Goal: Information Seeking & Learning: Learn about a topic

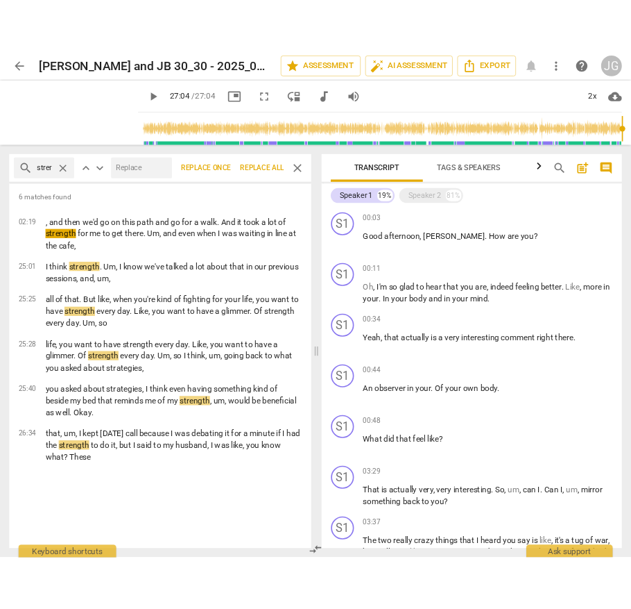
scroll to position [1912, 0]
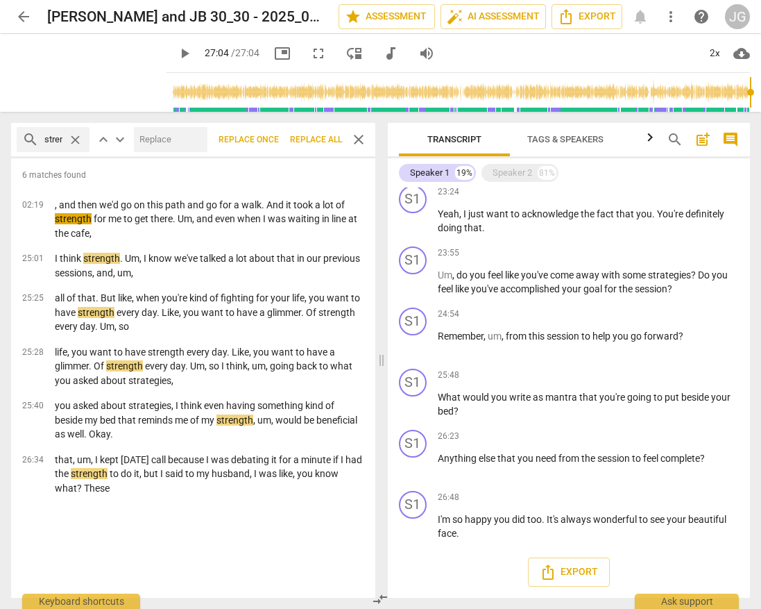
click at [172, 94] on input "range" at bounding box center [461, 92] width 578 height 44
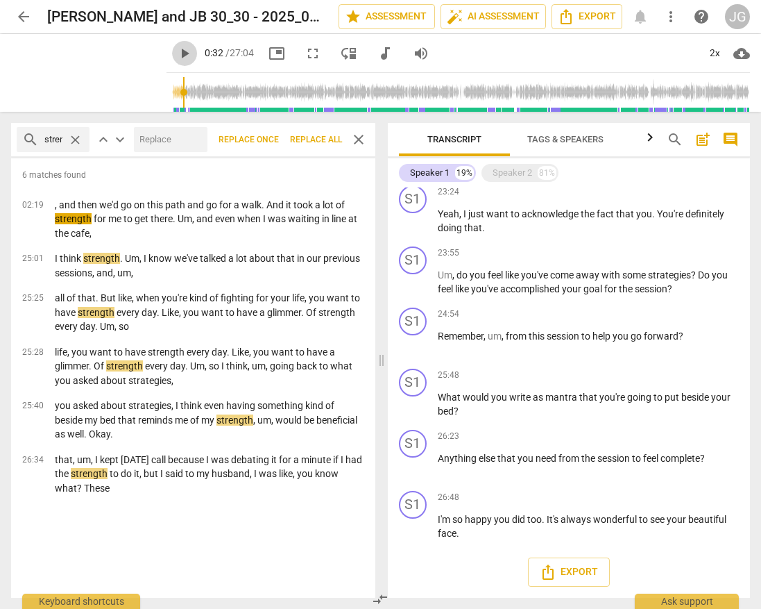
click at [176, 49] on span "play_arrow" at bounding box center [184, 53] width 17 height 17
click at [176, 53] on span "pause" at bounding box center [184, 53] width 17 height 17
type input "37"
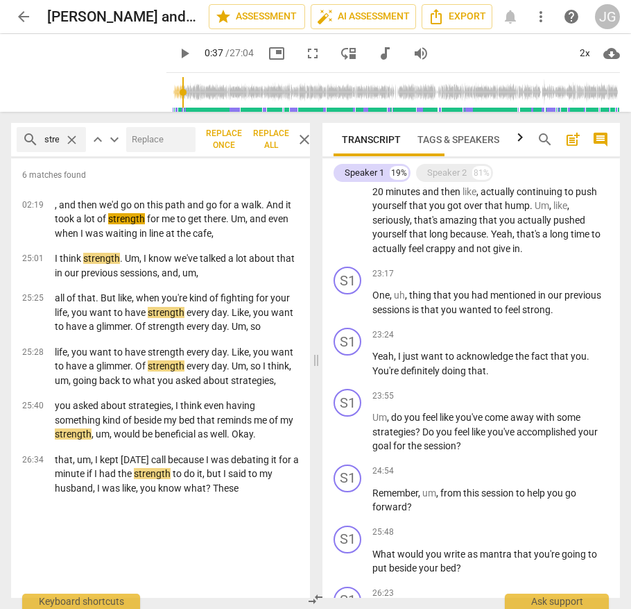
scroll to position [2083, 0]
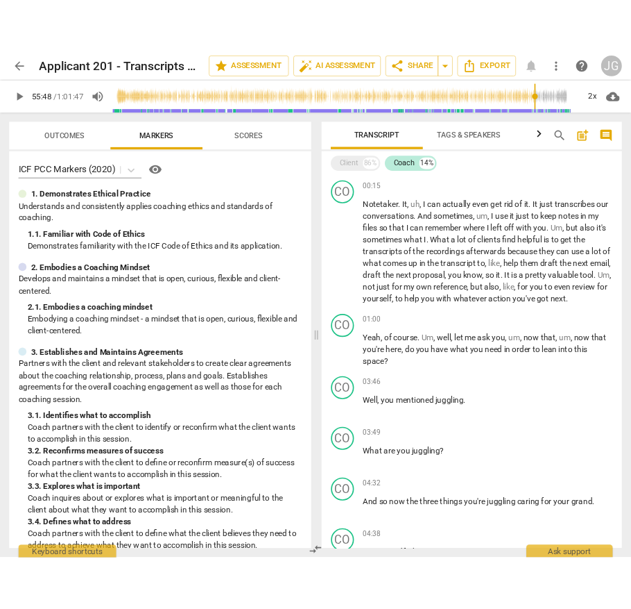
scroll to position [3718, 0]
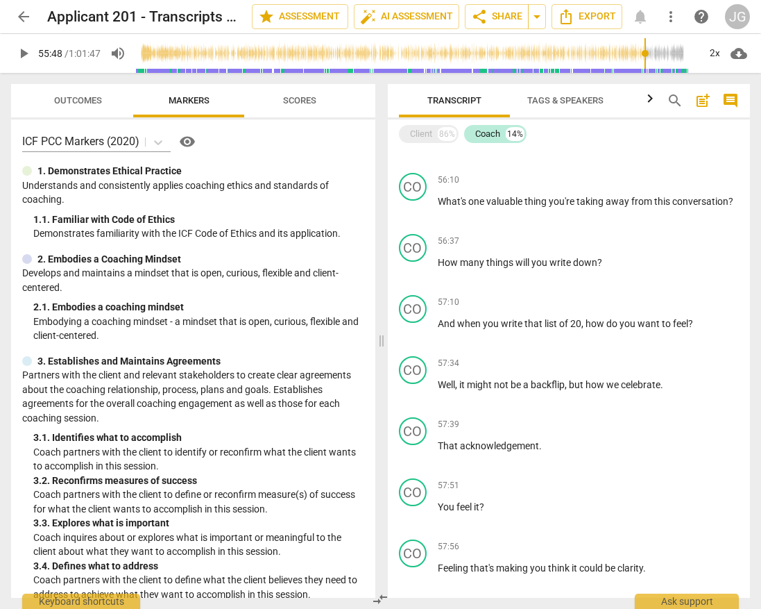
type input "3349"
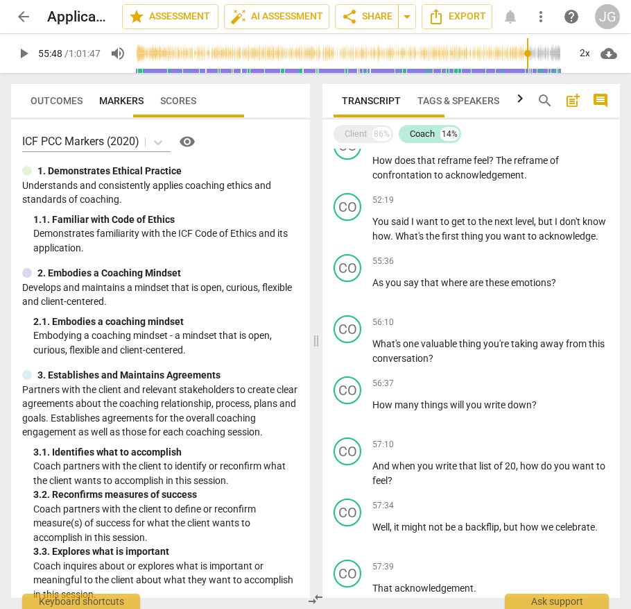
scroll to position [3846, 0]
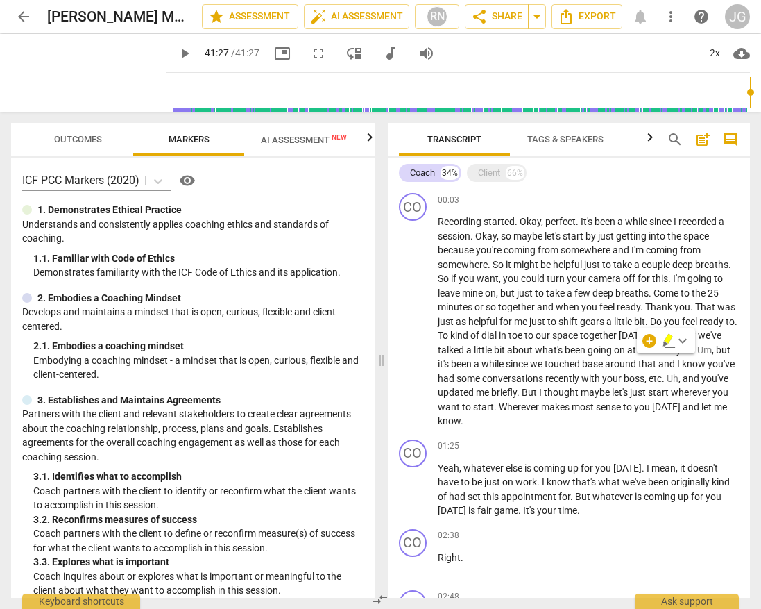
scroll to position [7334, 0]
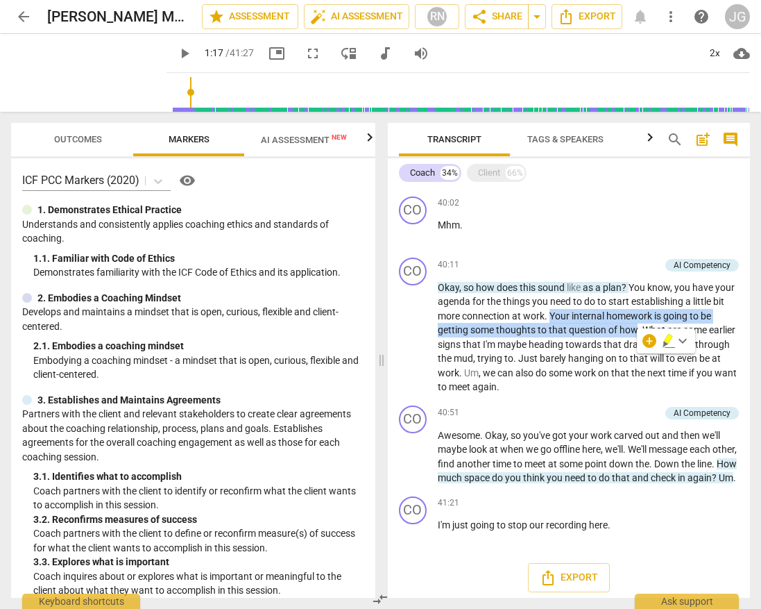
click at [173, 88] on input "range" at bounding box center [461, 92] width 578 height 44
click at [176, 52] on span "play_arrow" at bounding box center [184, 53] width 17 height 17
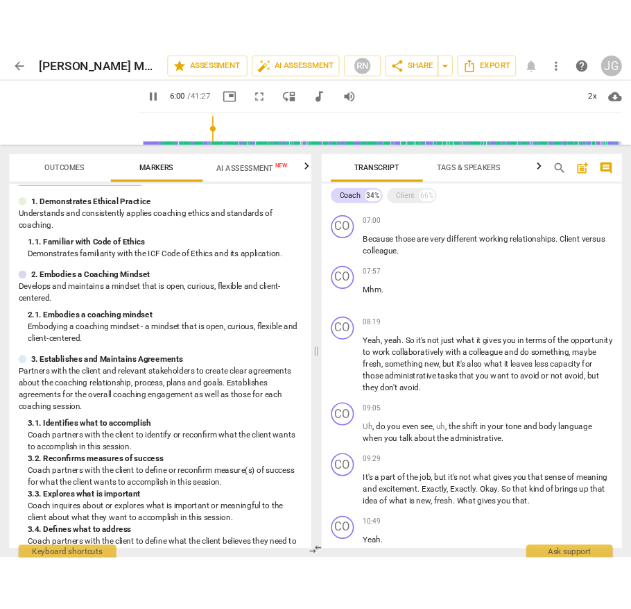
scroll to position [958, 0]
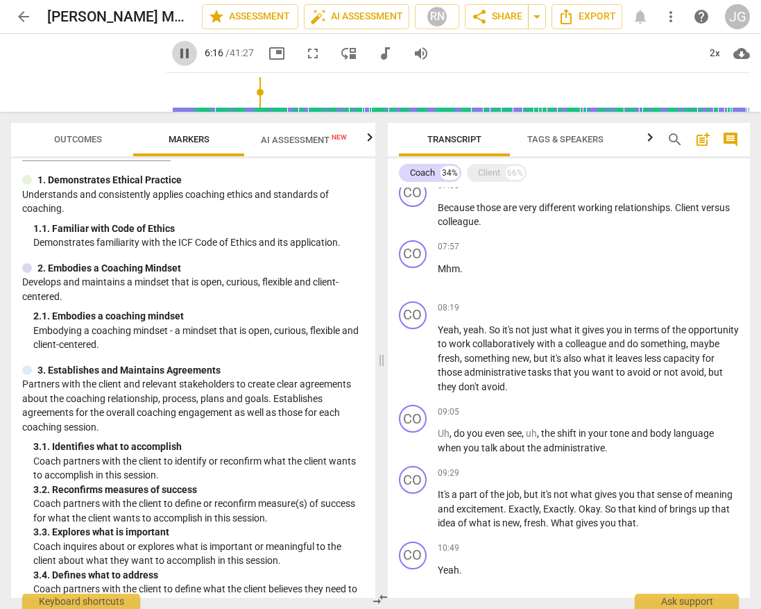
click at [176, 60] on span "pause" at bounding box center [184, 53] width 17 height 17
type input "377"
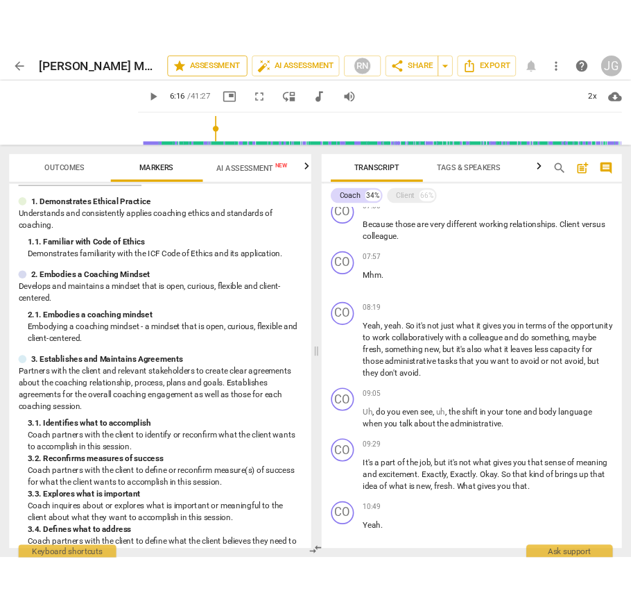
scroll to position [1073, 0]
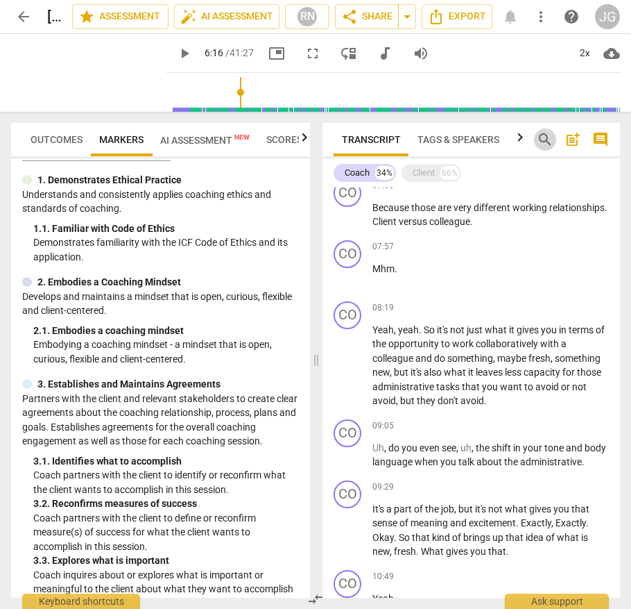
click at [544, 143] on span "search" at bounding box center [545, 139] width 17 height 17
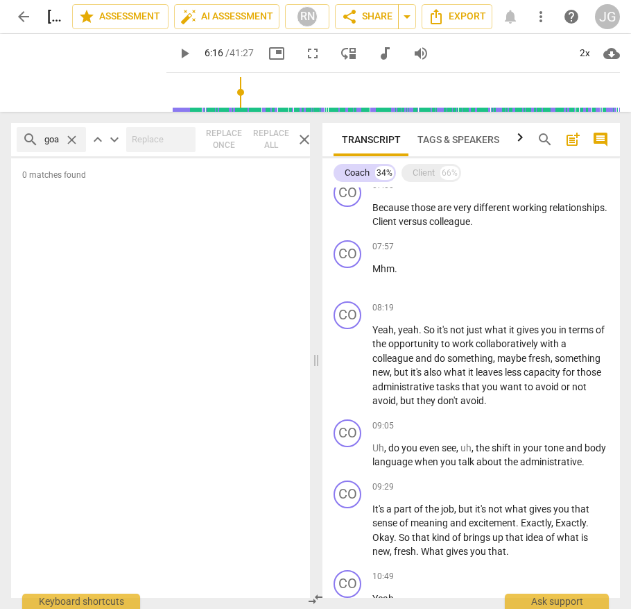
scroll to position [0, 2]
type input "goal"
click at [63, 136] on div "search goal close" at bounding box center [51, 139] width 69 height 25
click at [67, 139] on span "close" at bounding box center [72, 140] width 15 height 15
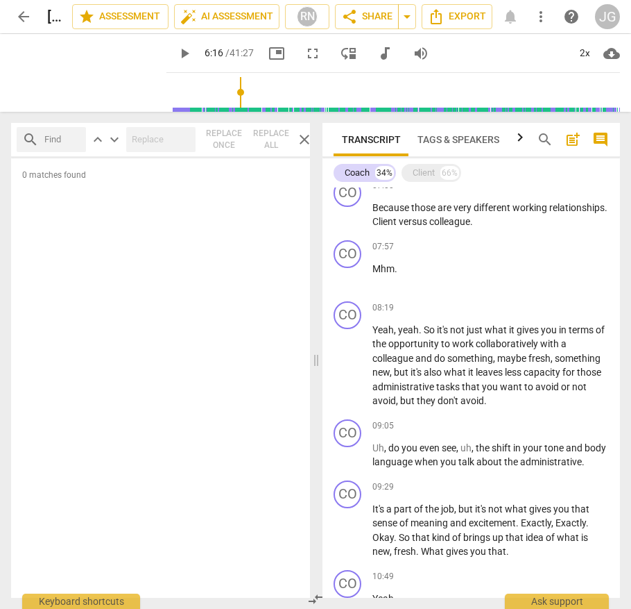
click at [67, 139] on input "text" at bounding box center [62, 139] width 36 height 22
type input "outcome"
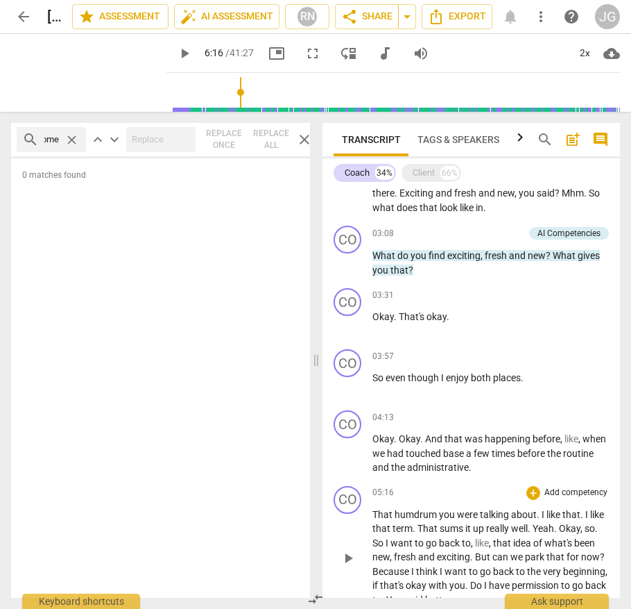
scroll to position [0, 0]
click at [457, 277] on p "What do you find exciting , fresh and new ? What gives you that ?" at bounding box center [491, 262] width 237 height 28
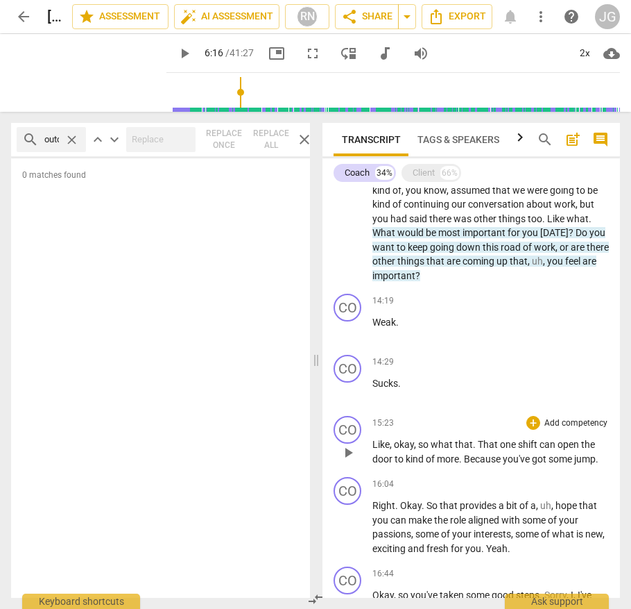
scroll to position [2079, 0]
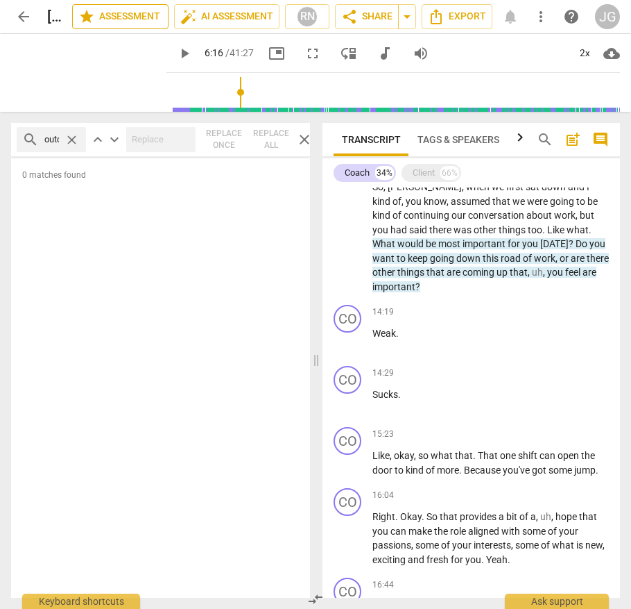
type input "377"
